Goal: Obtain resource: Obtain resource

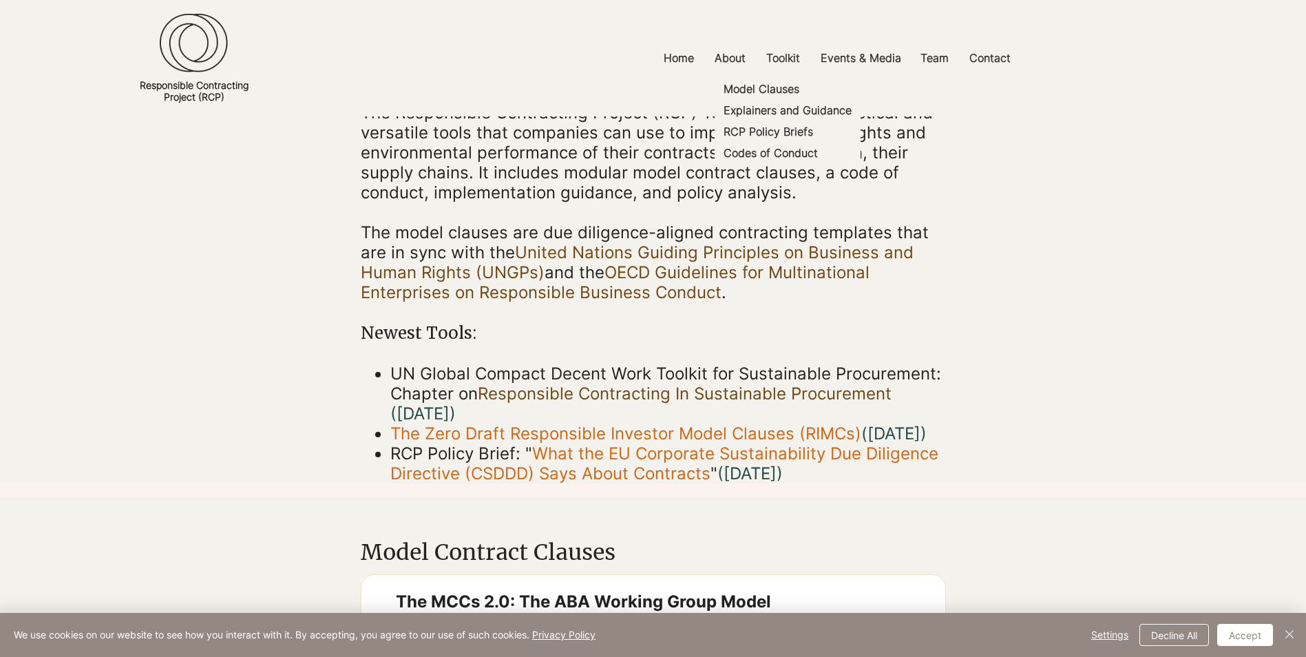
scroll to position [207, 0]
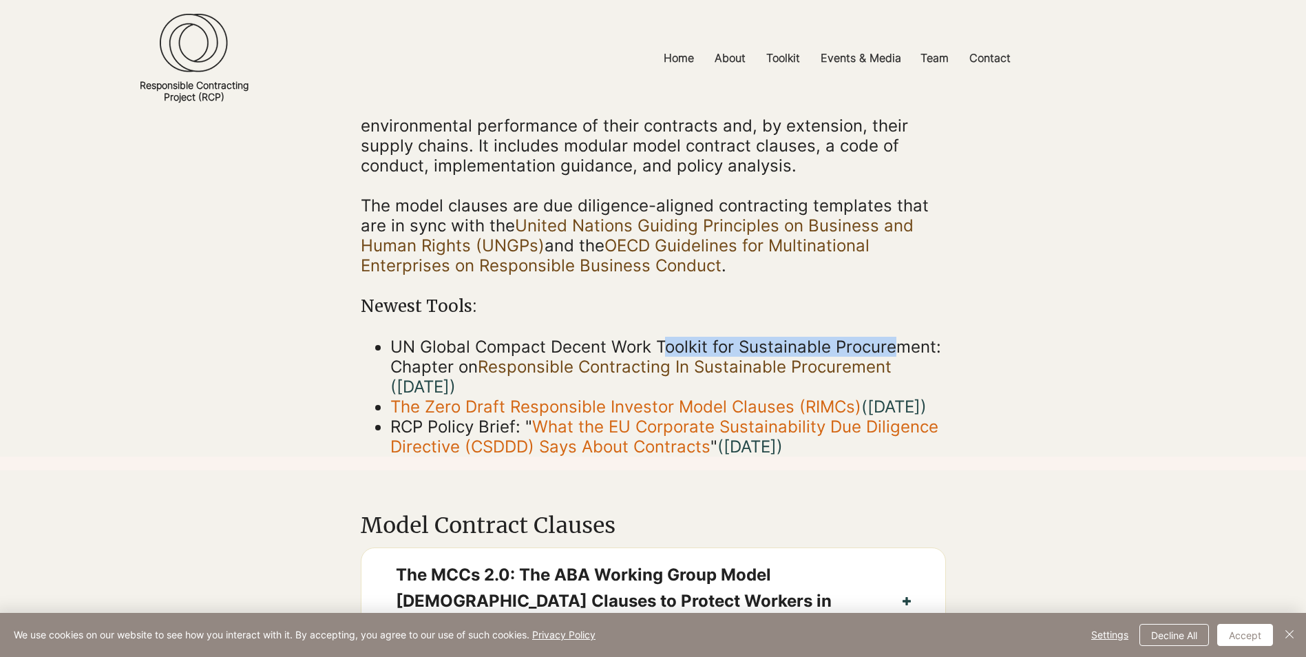
drag, startPoint x: 672, startPoint y: 339, endPoint x: 890, endPoint y: 345, distance: 218.3
click at [890, 345] on span "UN Global Compact Decent Work Toolkit for Sustainable Procurement: Chapter on R…" at bounding box center [665, 367] width 551 height 60
click at [737, 278] on p "​" at bounding box center [653, 285] width 585 height 20
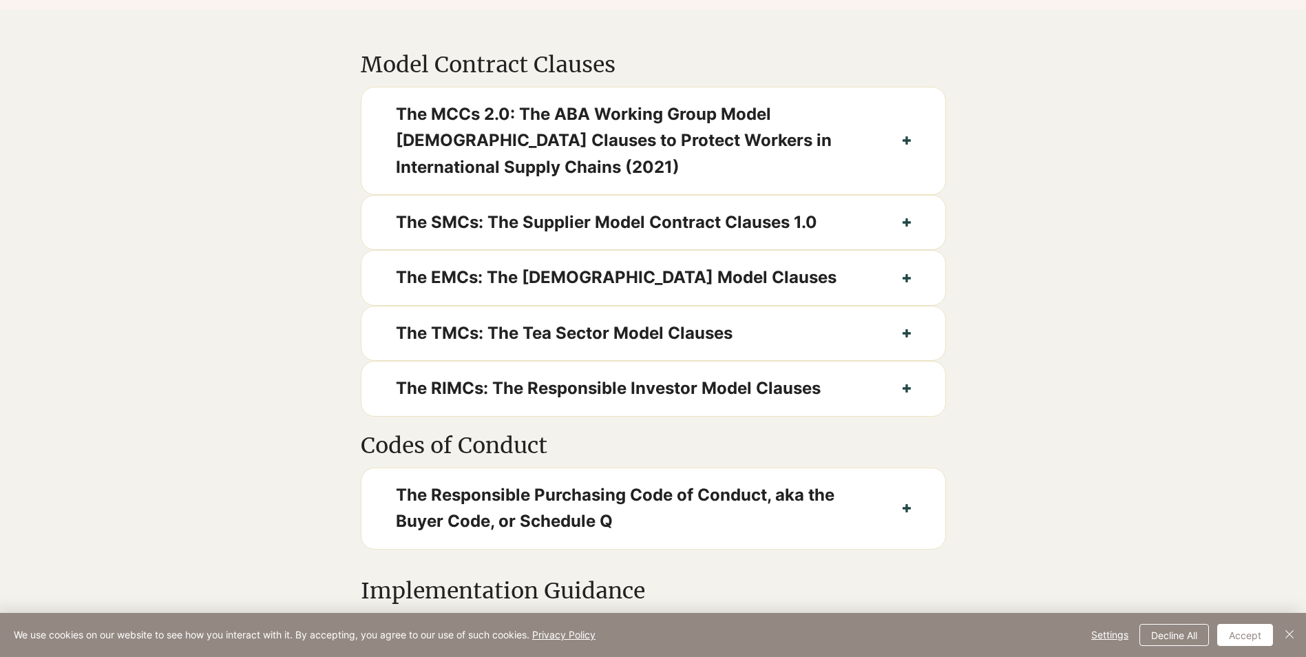
scroll to position [688, 0]
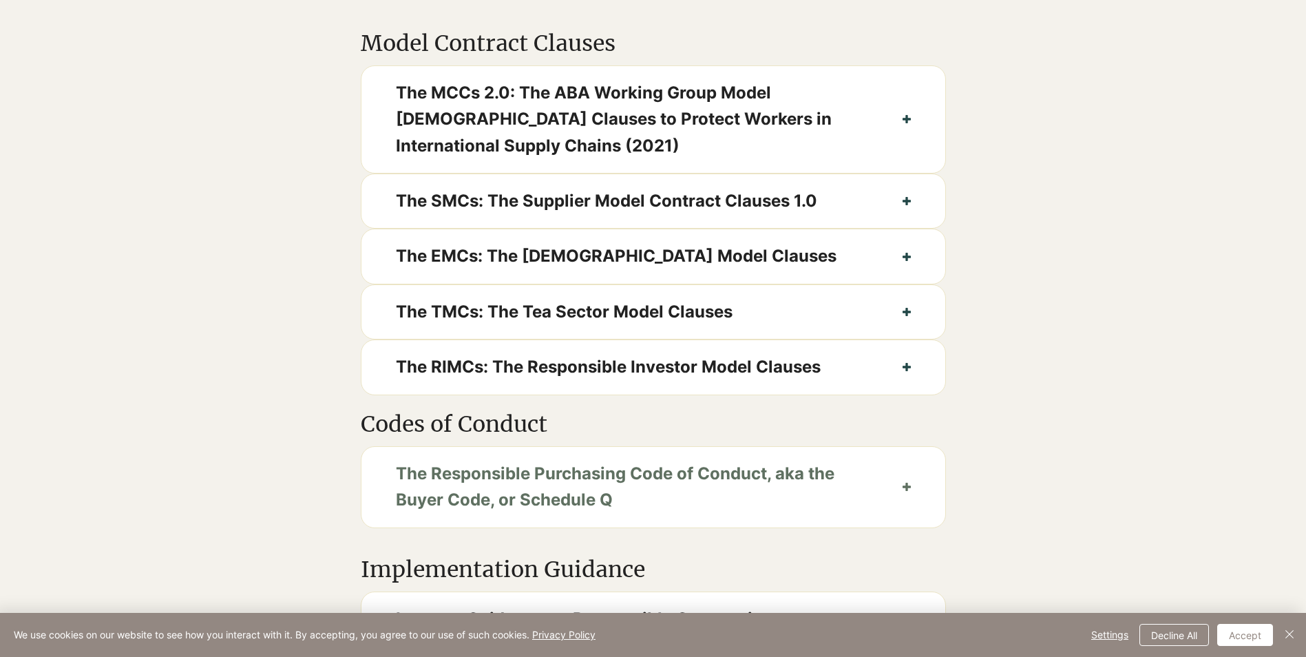
click at [910, 502] on button "The Responsible Purchasing Code of Conduct, aka the Buyer Code, or Schedule Q" at bounding box center [653, 487] width 584 height 81
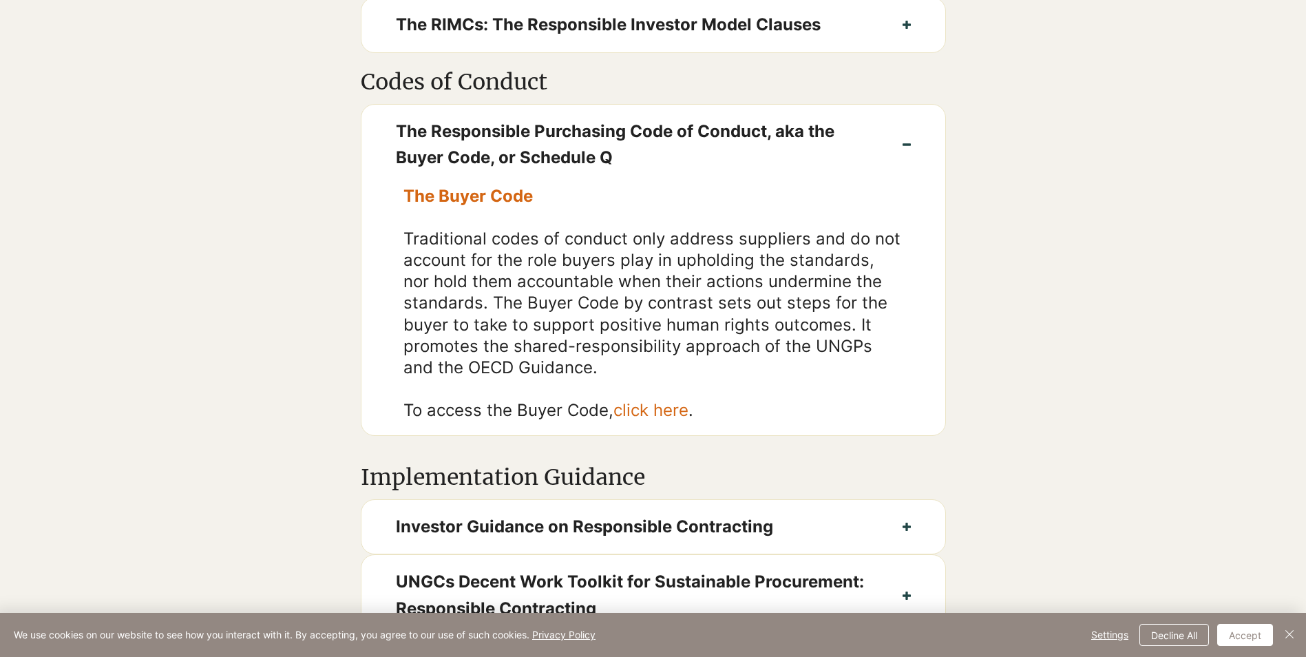
scroll to position [1033, 0]
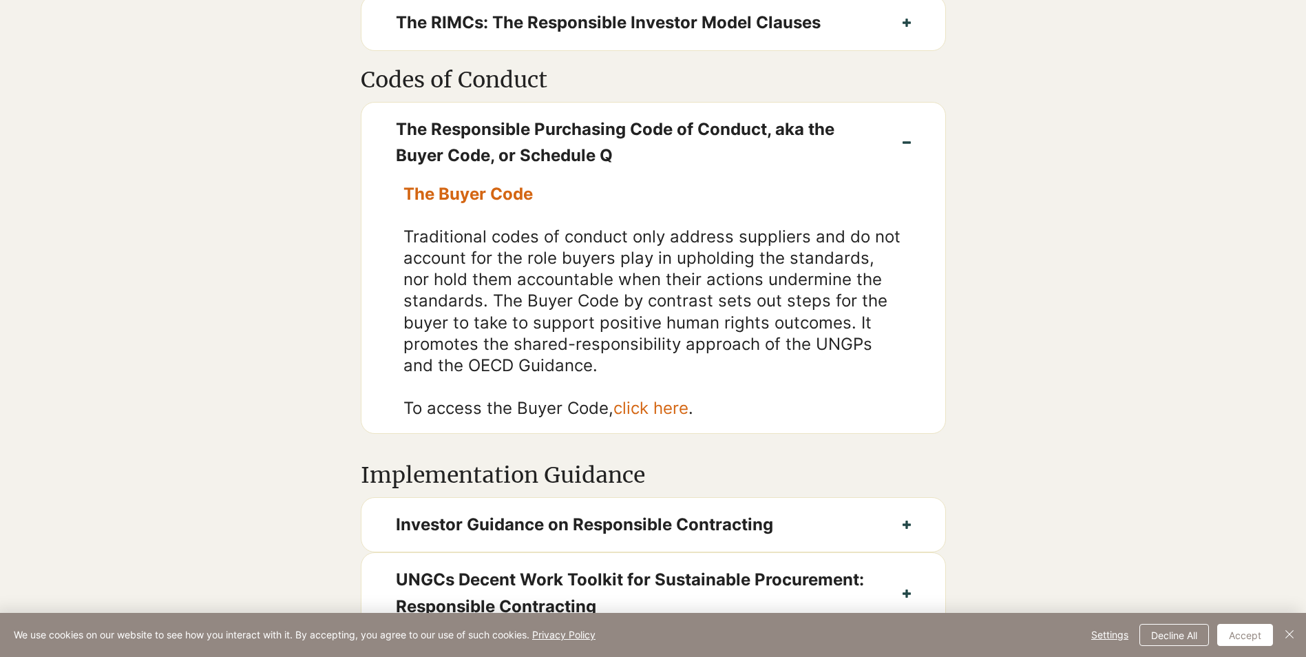
click at [671, 418] on link "click here" at bounding box center [650, 408] width 75 height 20
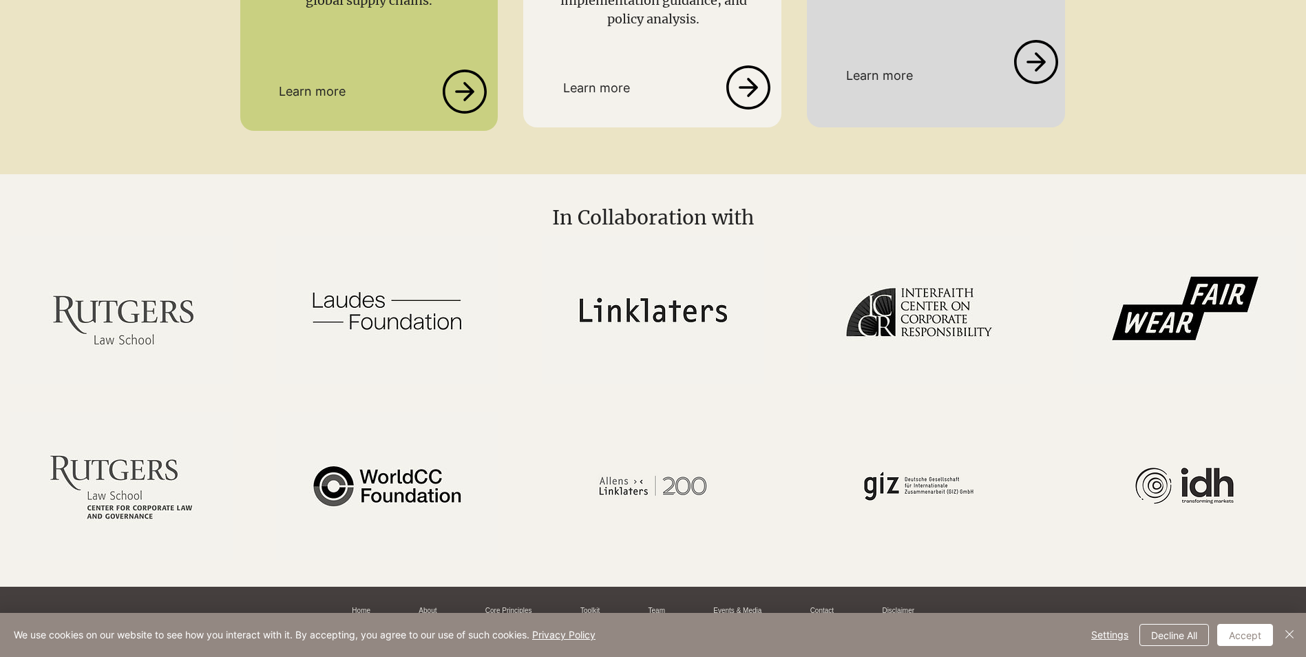
scroll to position [2679, 0]
